Goal: Transaction & Acquisition: Purchase product/service

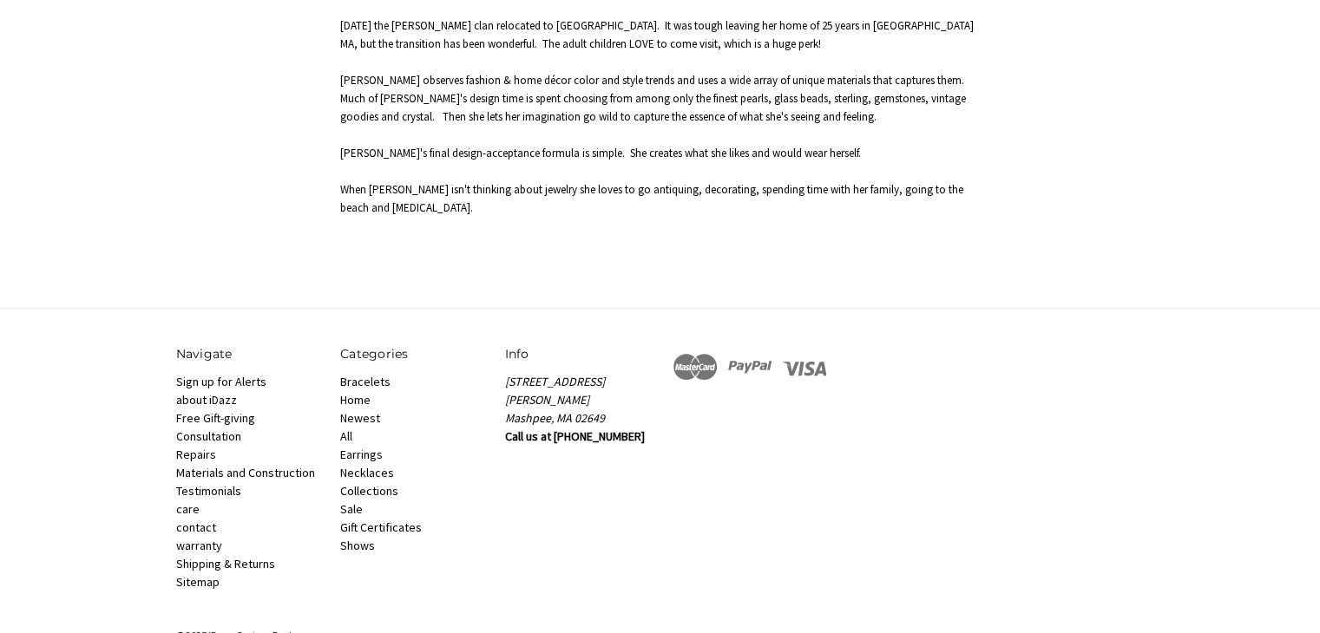
scroll to position [876, 0]
click at [362, 375] on link "Bracelets" at bounding box center [365, 383] width 50 height 16
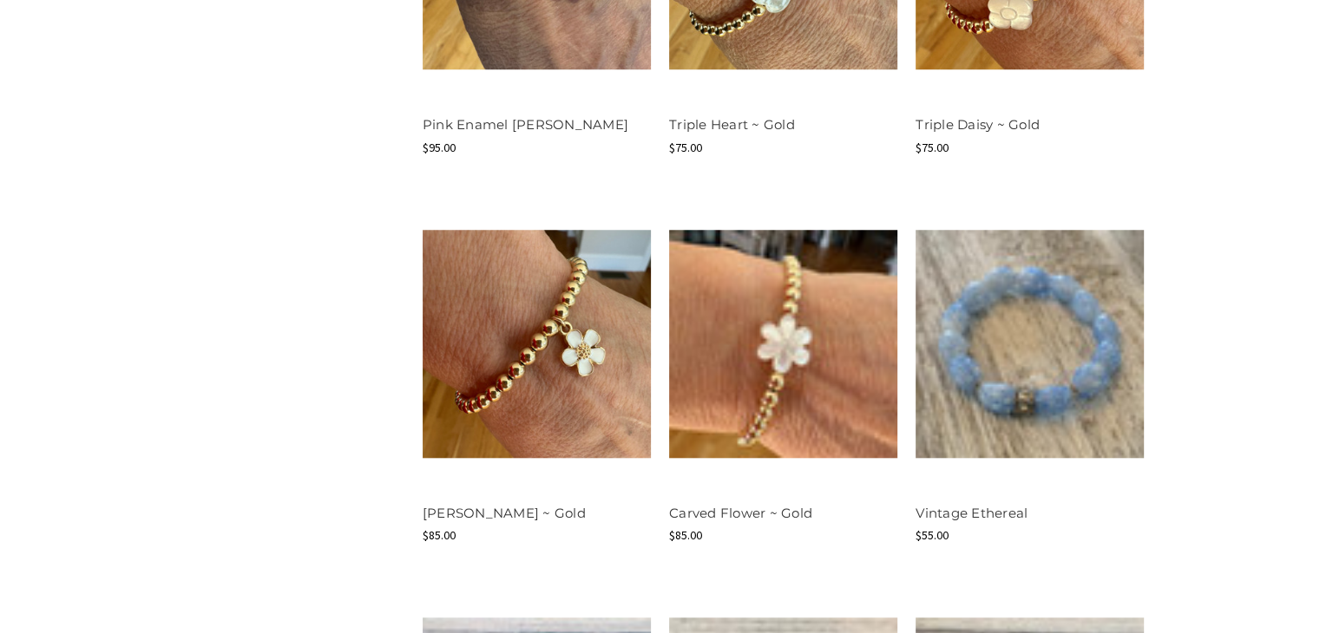
scroll to position [1514, 0]
click at [272, 467] on div "Shop By Price $0.00 - $43.00 $43.00 - $56.00 $56.00 - $69.00 $69.00 - $82.00 $8…" at bounding box center [660, 179] width 987 height 1703
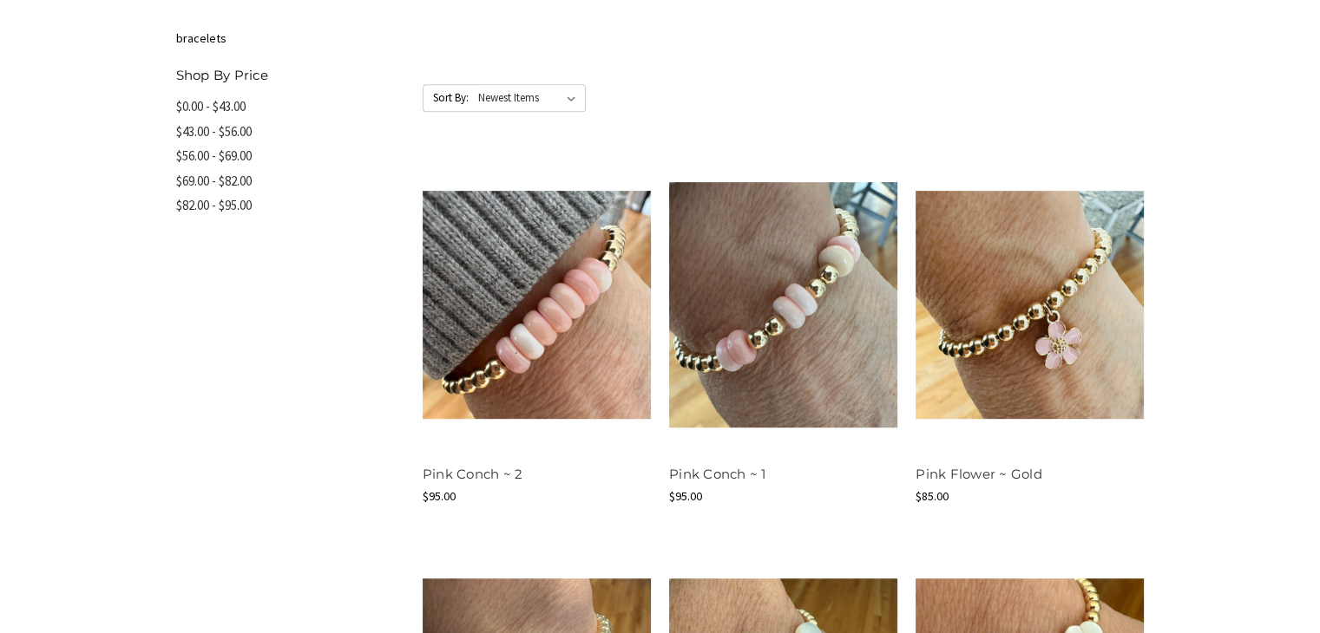
scroll to position [775, 0]
click at [202, 208] on link "$82.00 - $95.00" at bounding box center [290, 206] width 228 height 25
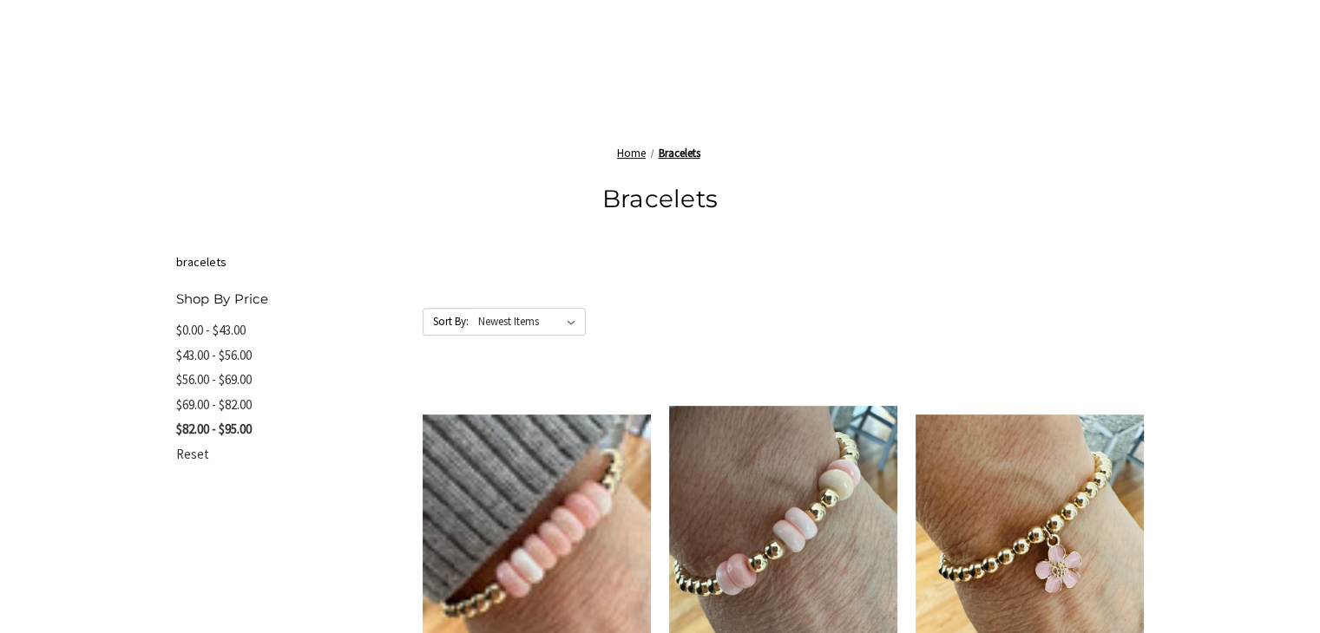
scroll to position [558, 0]
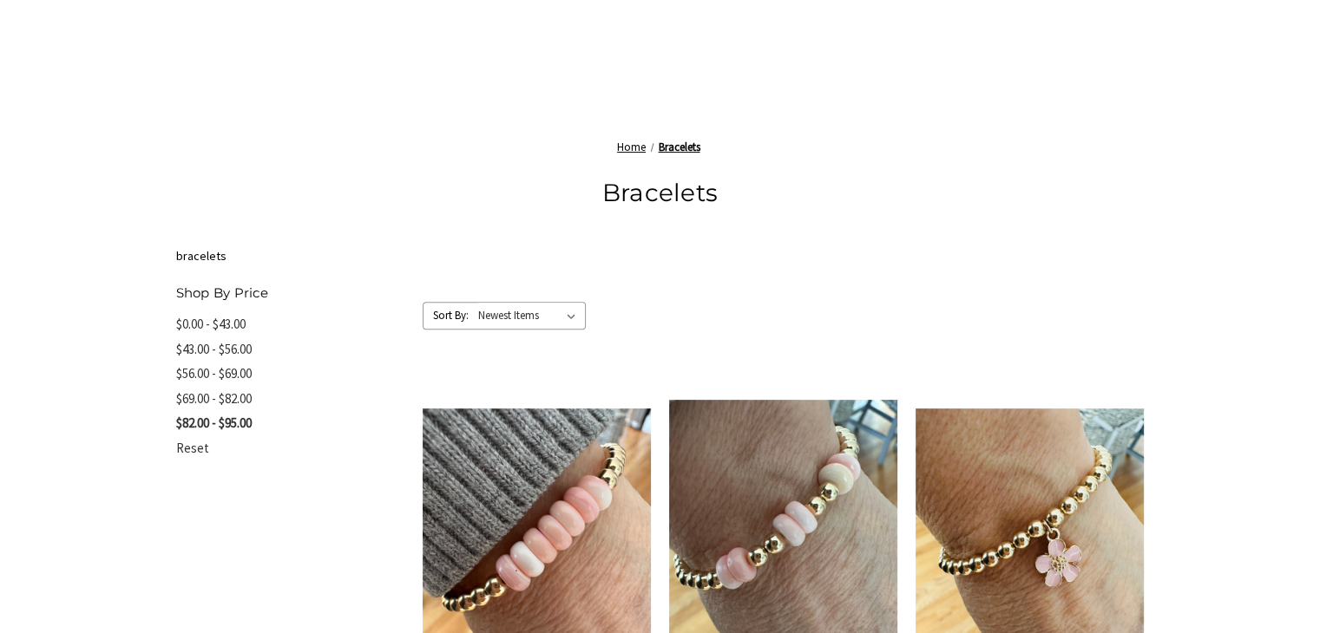
click at [571, 313] on select "Featured Items Newest Items Best Selling A to Z Z to A By Review Price: Ascendi…" at bounding box center [530, 316] width 109 height 26
select select "priceasc"
click at [476, 303] on select "Featured Items Newest Items Best Selling A to Z Z to A By Review Price: Ascendi…" at bounding box center [530, 316] width 109 height 26
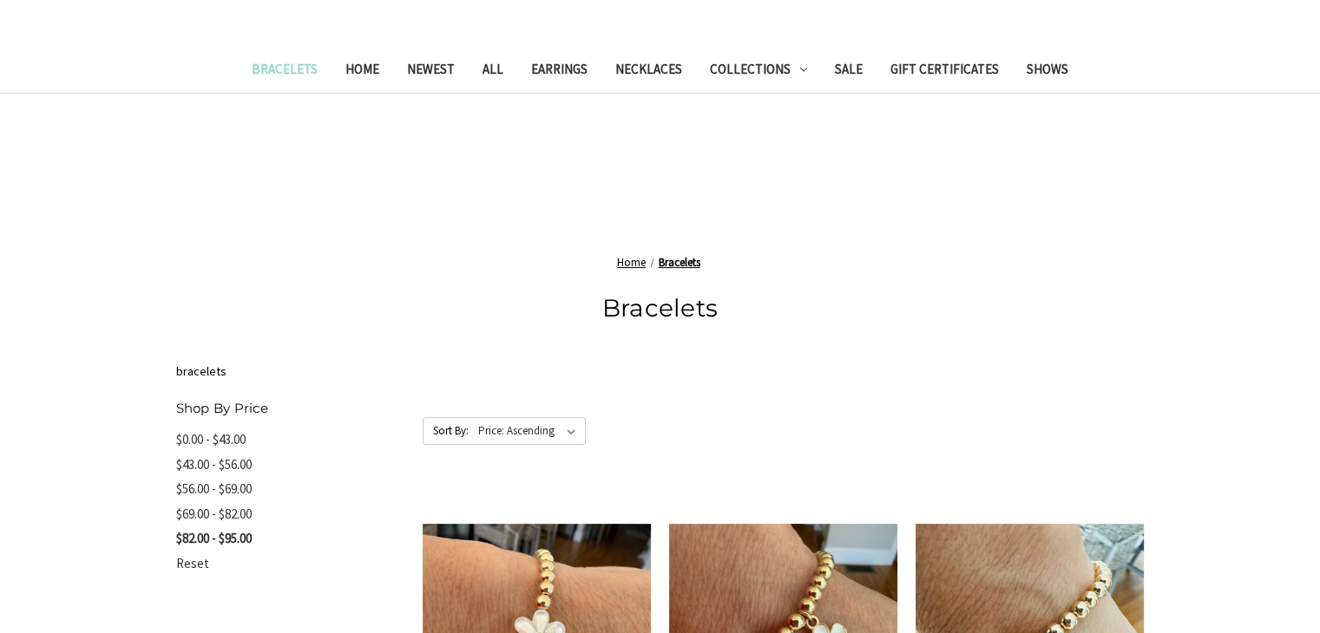
scroll to position [441, 0]
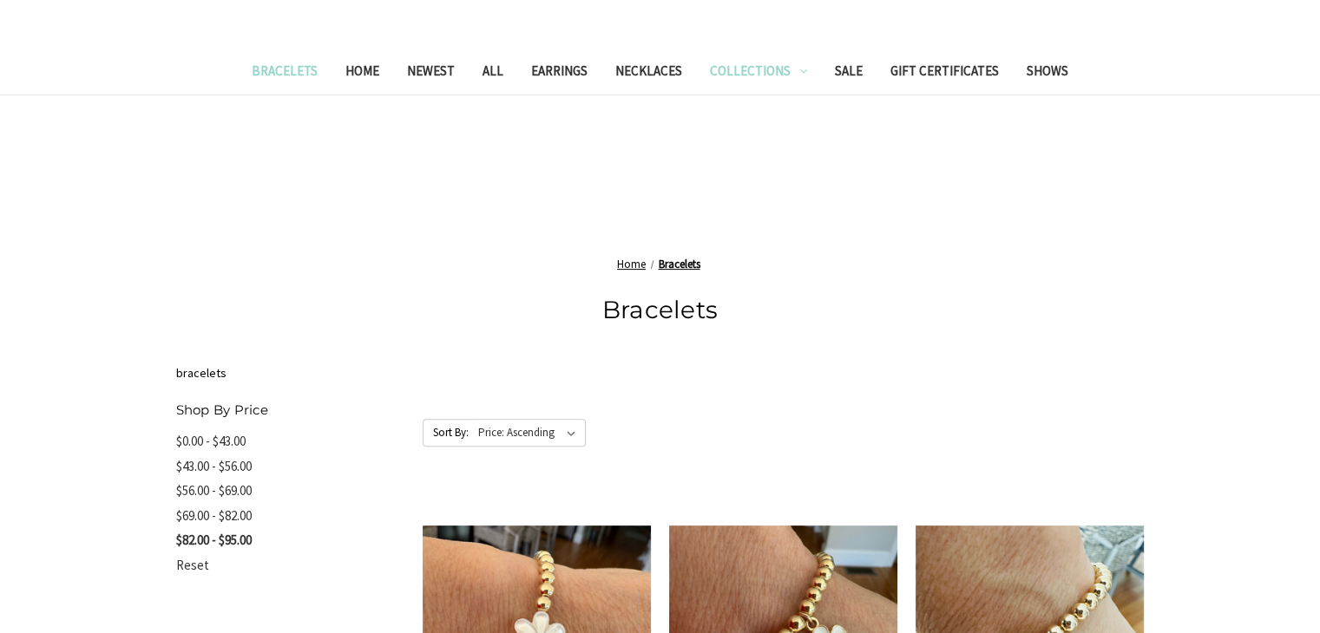
click at [800, 68] on icon "Collections" at bounding box center [803, 71] width 7 height 7
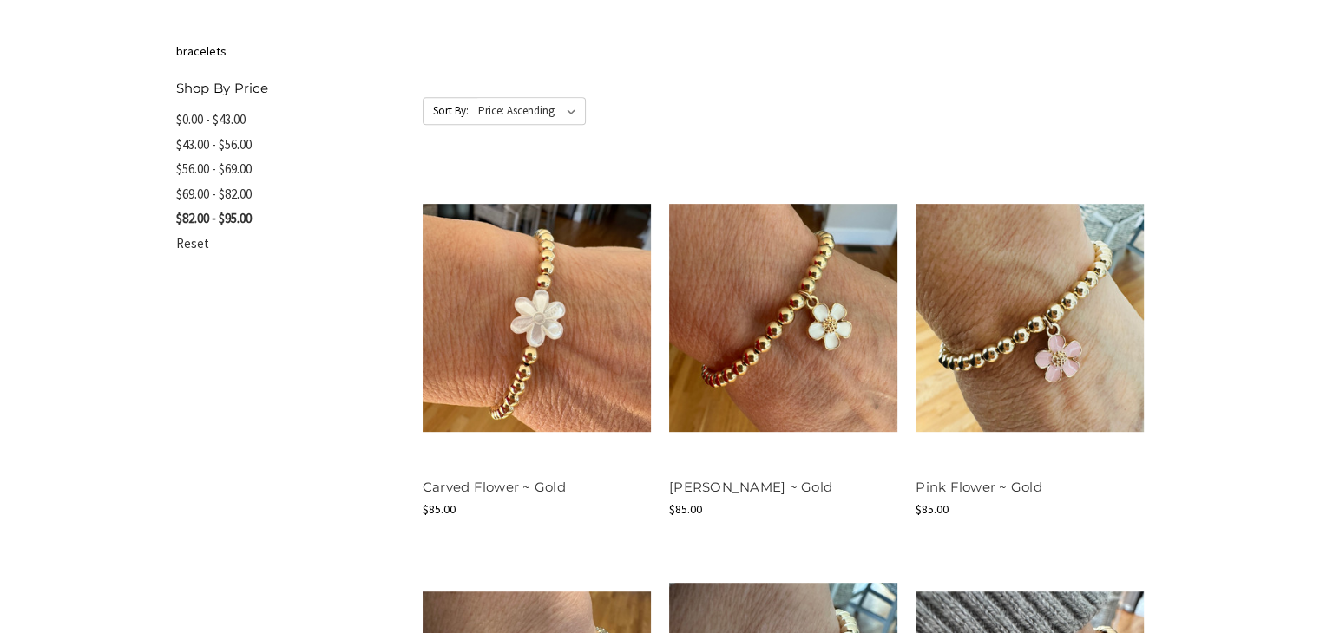
scroll to position [760, 0]
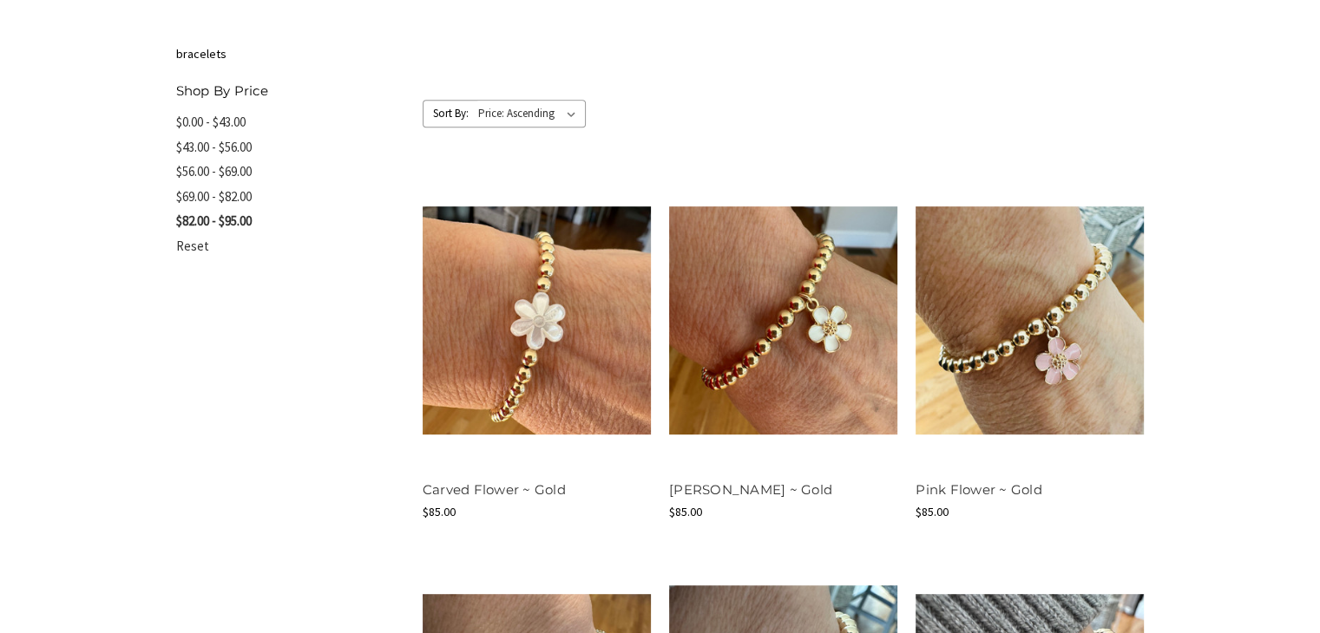
click at [569, 114] on select "Featured Items Newest Items Best Selling A to Z Z to A By Review Price: Ascendi…" at bounding box center [530, 114] width 109 height 26
select select "bestselling"
click at [476, 101] on select "Featured Items Newest Items Best Selling A to Z Z to A By Review Price: Ascendi…" at bounding box center [530, 114] width 109 height 26
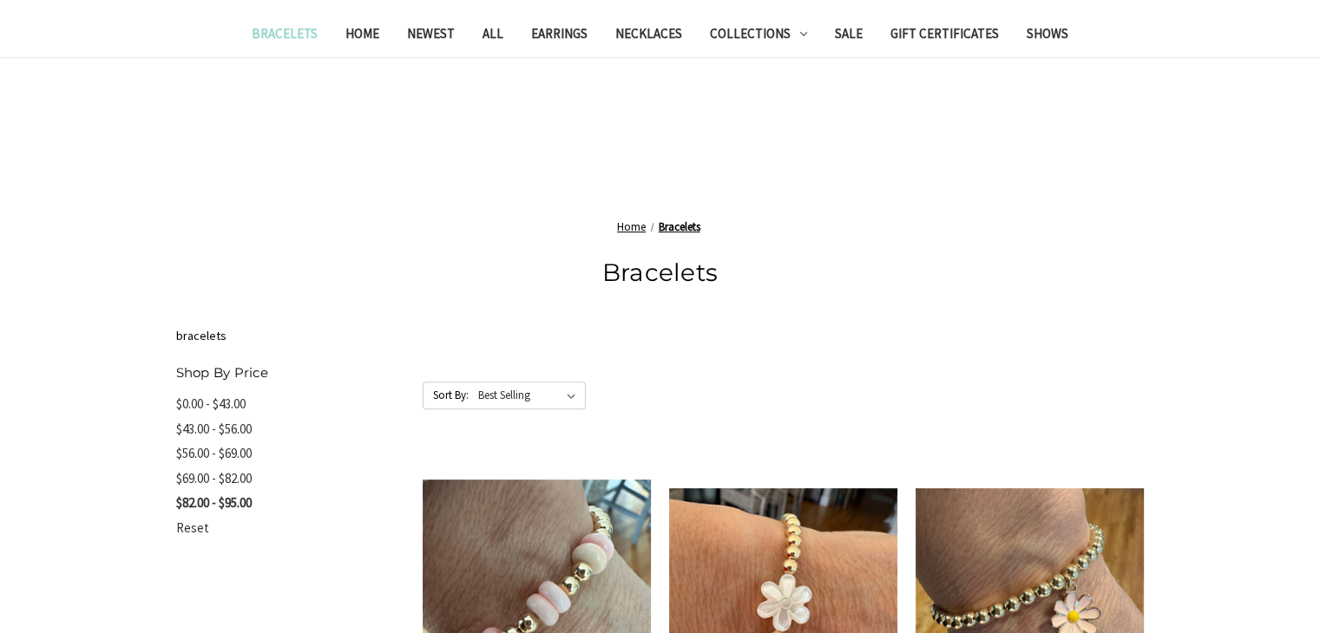
scroll to position [486, 0]
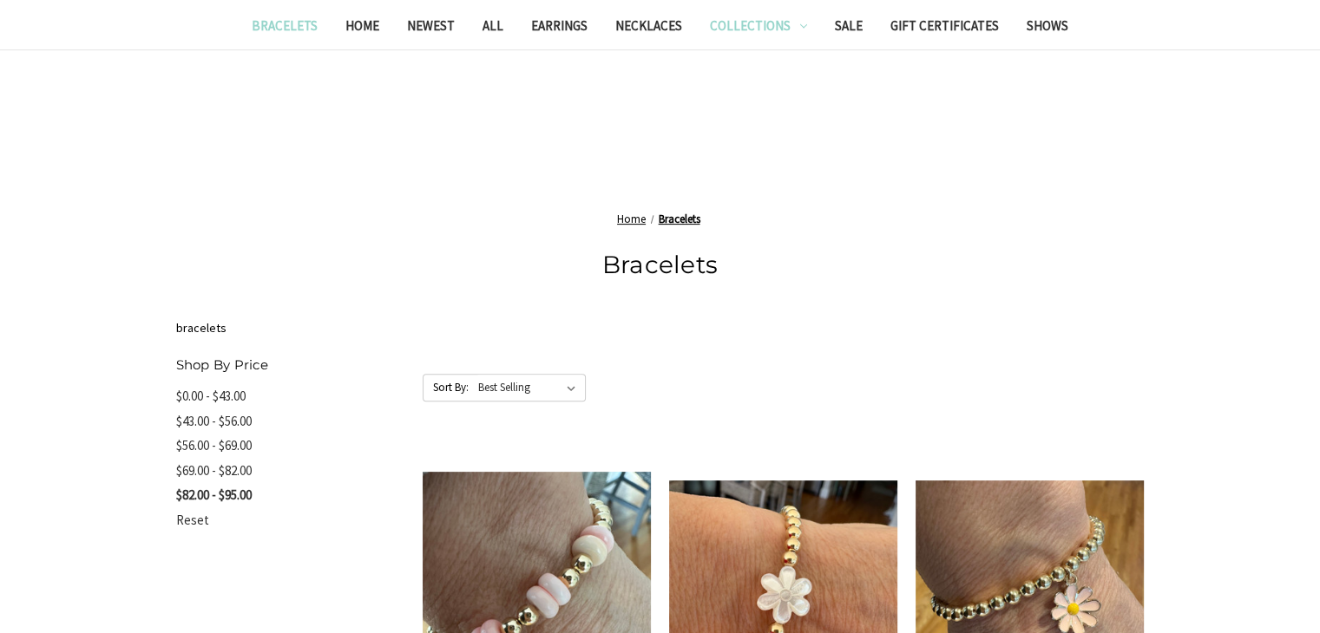
click at [800, 27] on icon "Collections" at bounding box center [803, 26] width 7 height 7
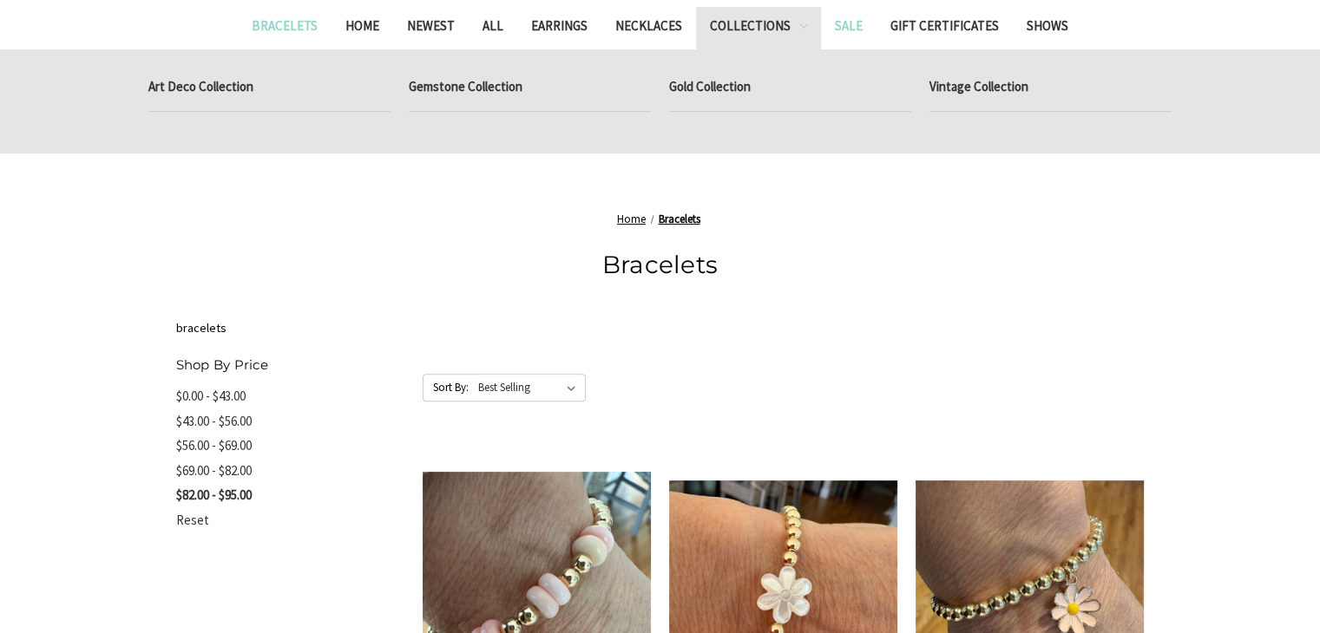
click at [842, 25] on link "Sale" at bounding box center [849, 28] width 56 height 43
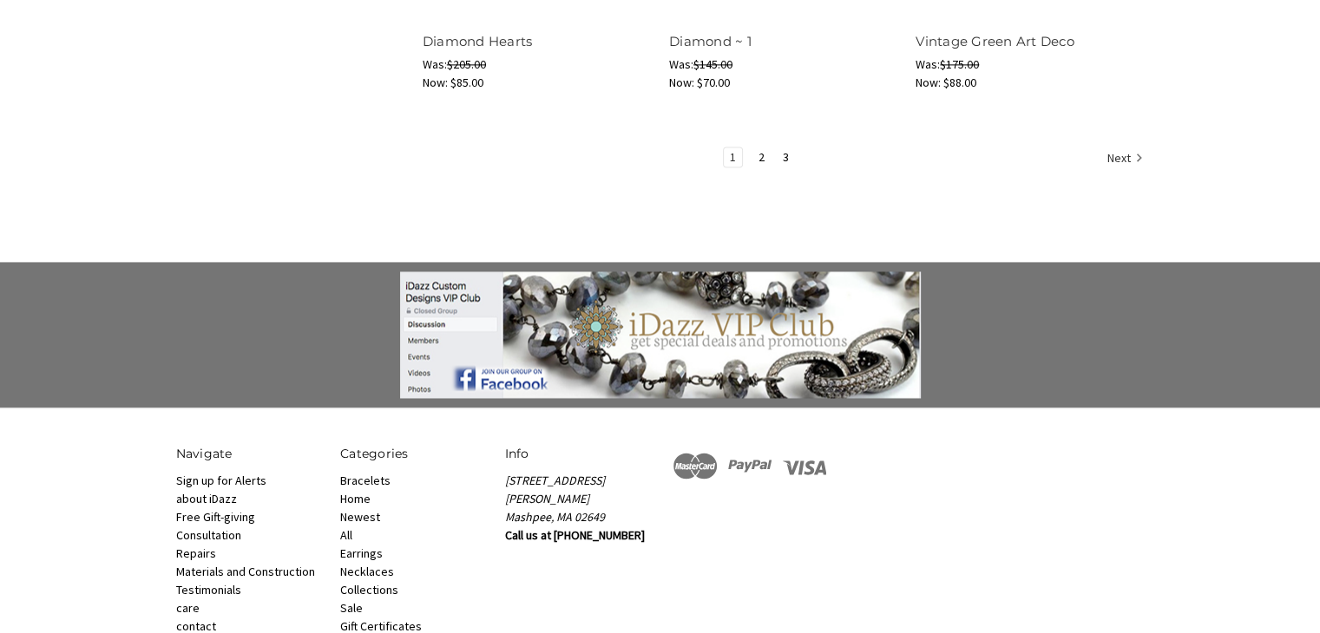
click at [234, 316] on link at bounding box center [660, 335] width 1041 height 127
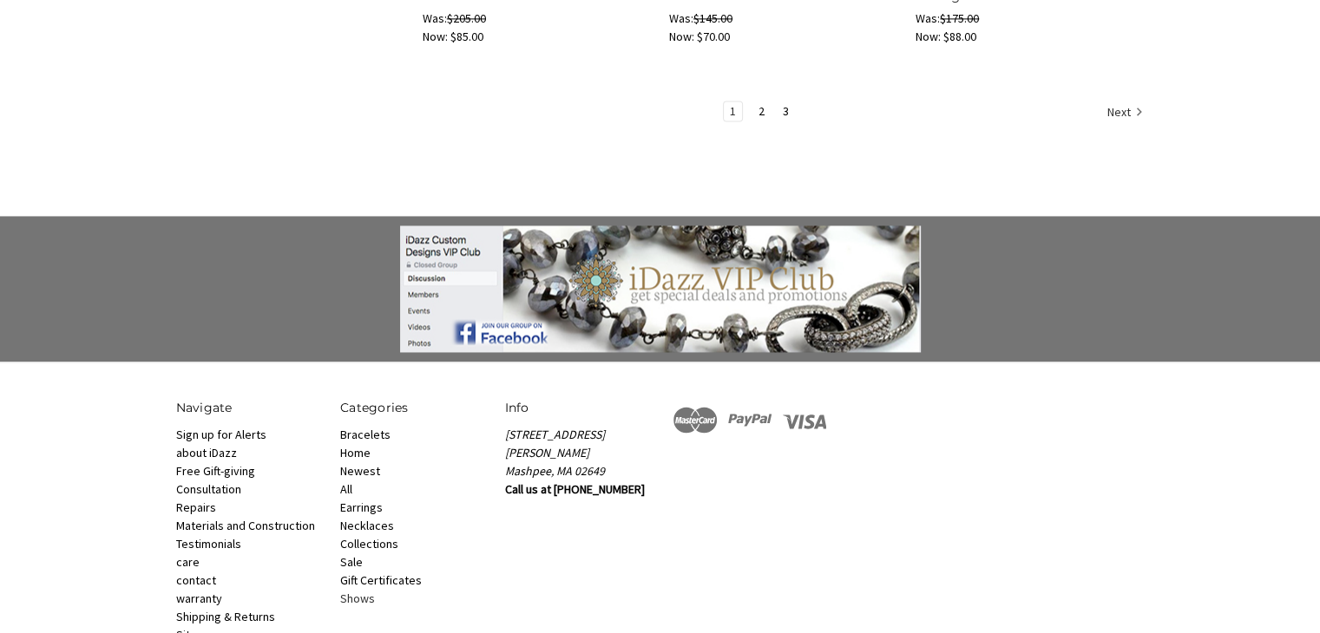
click at [355, 599] on link "Shows" at bounding box center [357, 599] width 35 height 16
